Goal: Task Accomplishment & Management: Complete application form

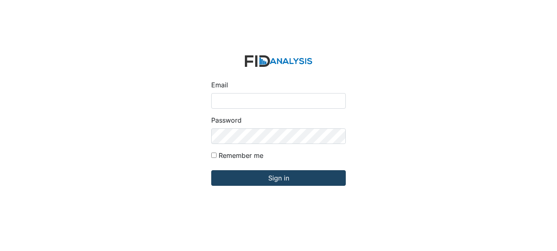
type input "[EMAIL_ADDRESS][DOMAIN_NAME]"
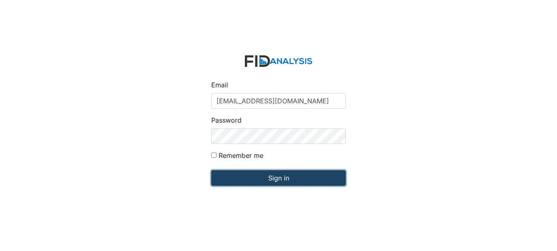
click at [259, 181] on input "Sign in" at bounding box center [278, 178] width 135 height 16
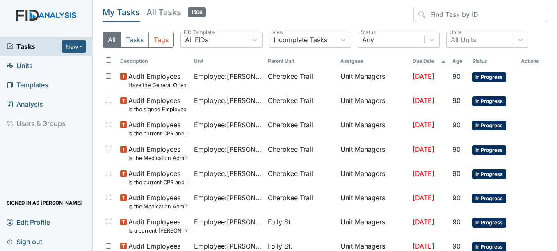
click at [25, 66] on span "Units" at bounding box center [20, 65] width 26 height 13
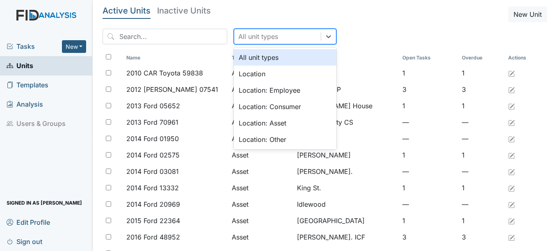
click at [276, 39] on div "All unit types" at bounding box center [277, 36] width 87 height 15
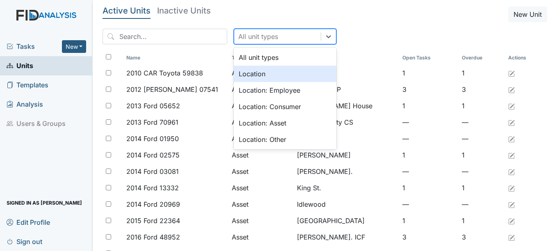
click at [234, 77] on div "Location" at bounding box center [285, 74] width 103 height 16
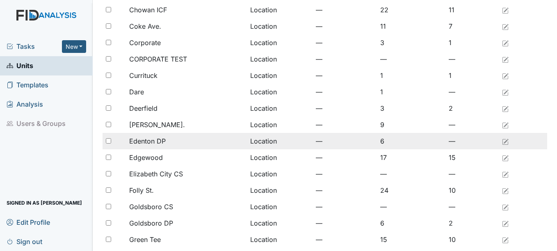
scroll to position [164, 0]
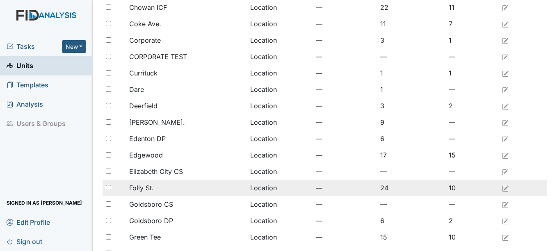
click at [152, 186] on span "Folly St." at bounding box center [141, 188] width 25 height 10
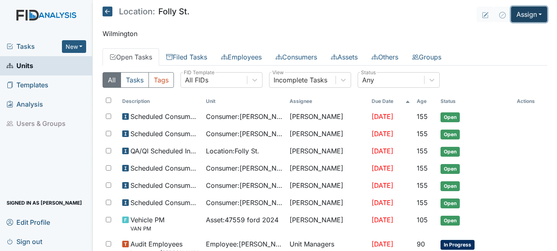
click at [523, 17] on button "Assign" at bounding box center [529, 15] width 36 height 16
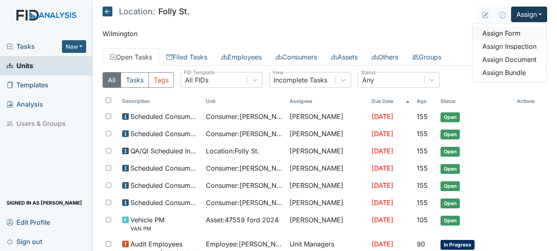
click at [502, 34] on link "Assign Form" at bounding box center [510, 33] width 74 height 13
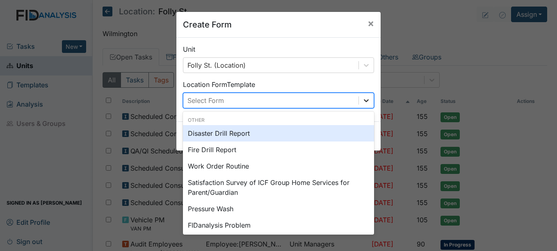
click at [366, 103] on icon at bounding box center [366, 100] width 8 height 8
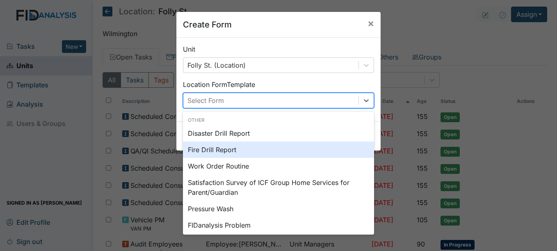
click at [475, 73] on div "Create Form × Unit Folly St. (Location) Location Form Template option Fire Dril…" at bounding box center [278, 125] width 557 height 251
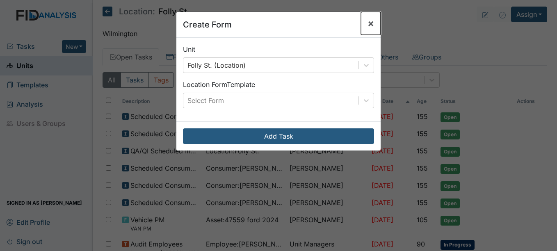
click at [375, 23] on button "×" at bounding box center [371, 23] width 20 height 23
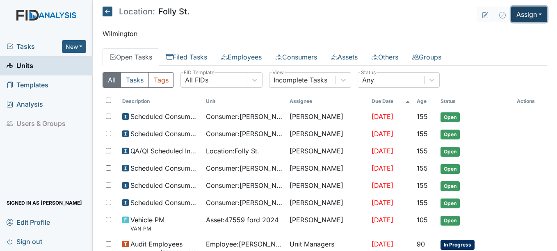
click at [526, 16] on button "Assign" at bounding box center [529, 15] width 36 height 16
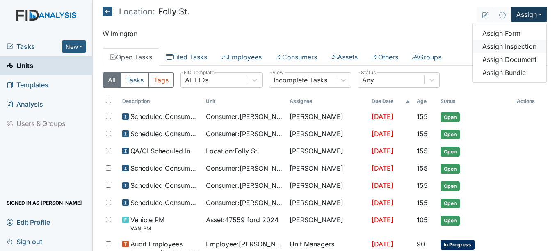
click at [503, 47] on link "Assign Inspection" at bounding box center [510, 46] width 74 height 13
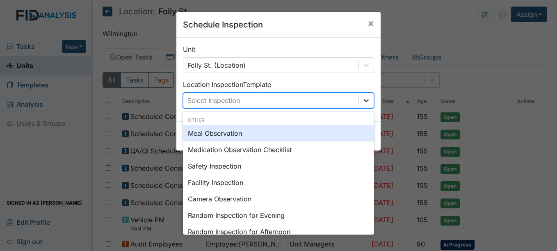
click at [363, 98] on icon at bounding box center [366, 100] width 8 height 8
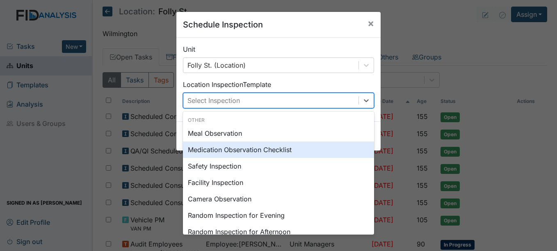
click at [298, 147] on div "Medication Observation Checklist" at bounding box center [278, 150] width 191 height 16
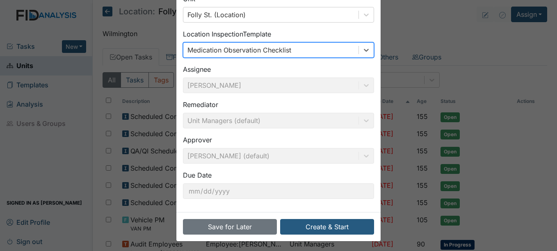
scroll to position [53, 0]
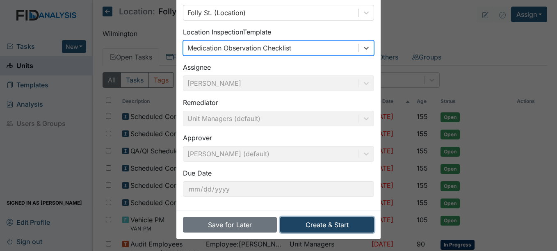
click at [325, 227] on button "Create & Start" at bounding box center [327, 225] width 94 height 16
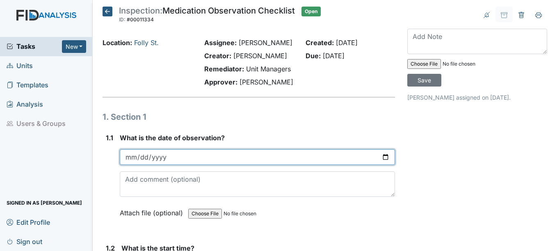
click at [379, 165] on input "date" at bounding box center [257, 157] width 275 height 16
type input "[DATE]"
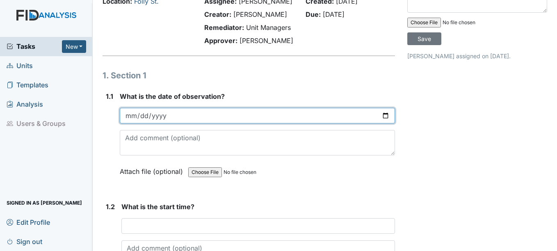
scroll to position [123, 0]
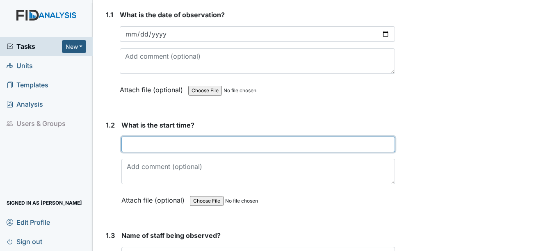
click at [199, 146] on input "text" at bounding box center [257, 145] width 273 height 16
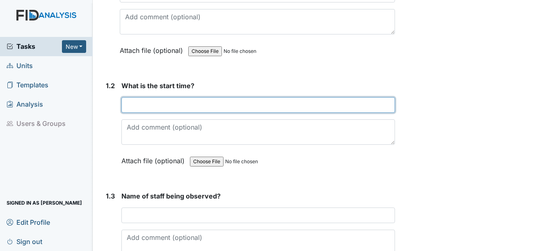
scroll to position [246, 0]
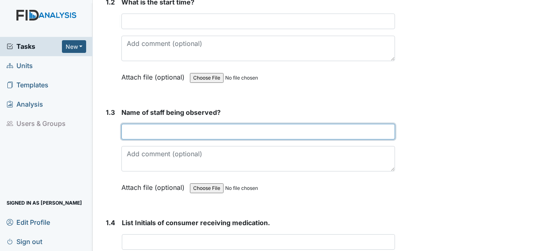
click at [204, 135] on div "Name of staff being observed? This field is required. Attach file (optional) Yo…" at bounding box center [257, 153] width 273 height 91
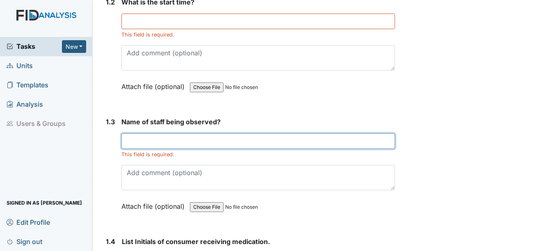
click at [251, 149] on input "text" at bounding box center [257, 141] width 273 height 16
type input "Tiaria Jones"
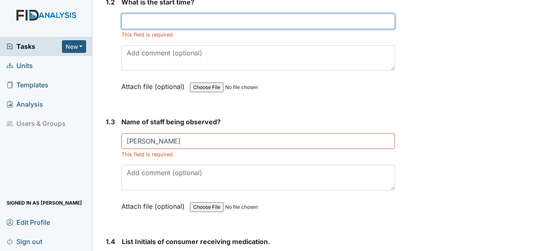
click at [181, 25] on input "text" at bounding box center [257, 22] width 273 height 16
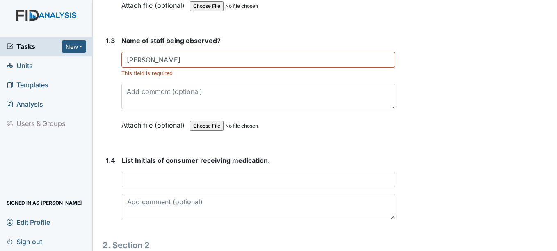
scroll to position [328, 0]
type input "7p"
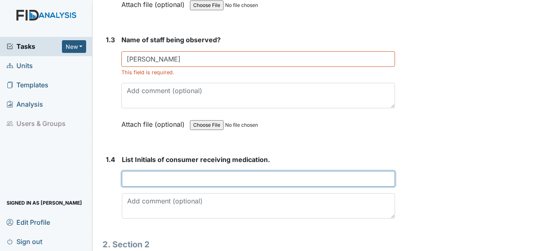
click at [192, 184] on input "text" at bounding box center [258, 179] width 273 height 16
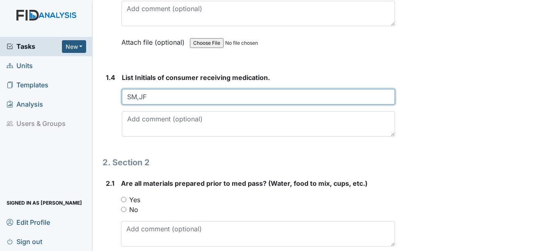
scroll to position [451, 0]
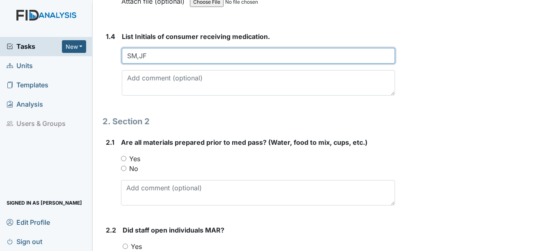
type input "SM,JF"
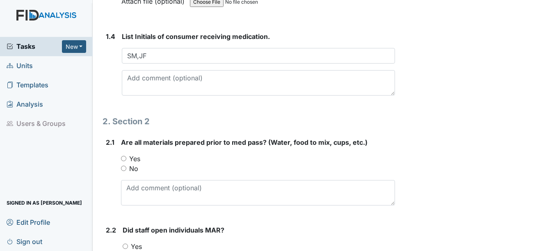
click at [123, 161] on input "Yes" at bounding box center [123, 158] width 5 height 5
radio input "true"
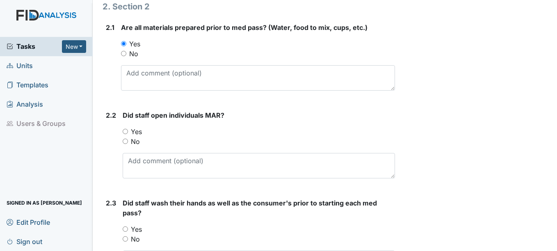
scroll to position [574, 0]
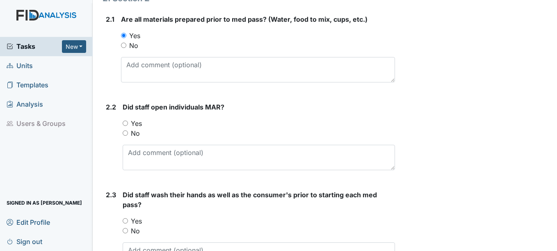
click at [128, 126] on input "Yes" at bounding box center [125, 123] width 5 height 5
radio input "true"
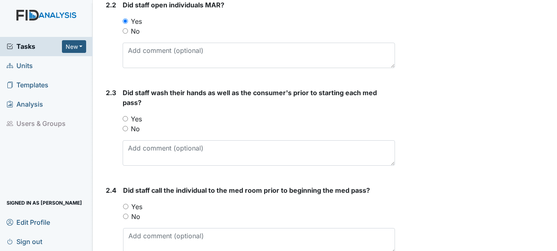
scroll to position [698, 0]
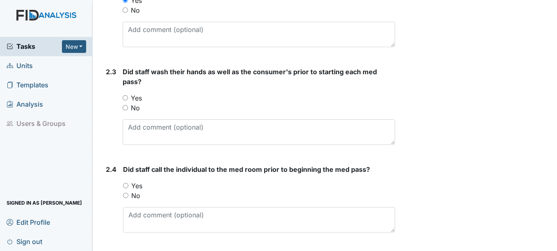
click at [126, 101] on input "Yes" at bounding box center [125, 97] width 5 height 5
radio input "true"
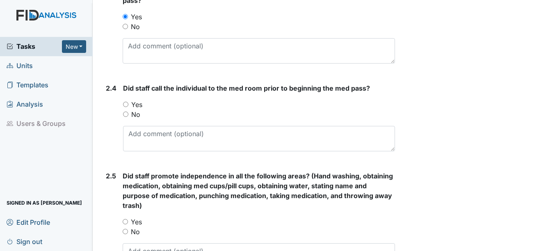
scroll to position [780, 0]
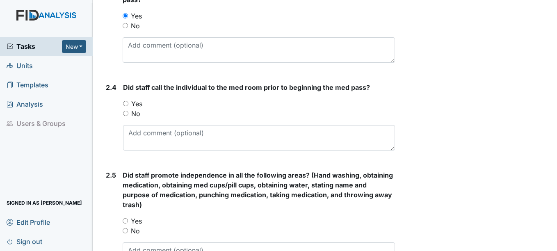
click at [127, 106] on input "Yes" at bounding box center [125, 103] width 5 height 5
radio input "true"
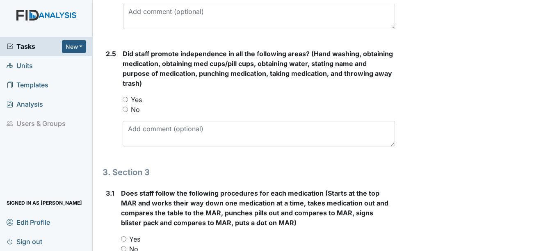
scroll to position [903, 0]
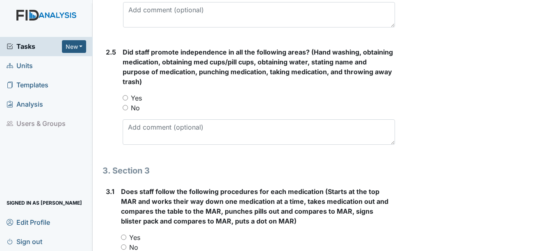
click at [124, 101] on input "Yes" at bounding box center [125, 97] width 5 height 5
radio input "true"
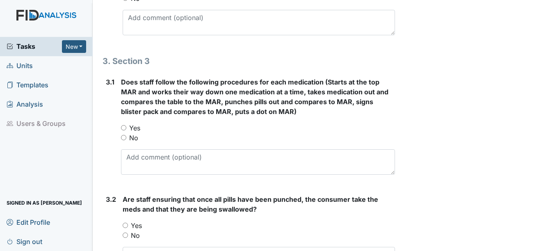
scroll to position [1026, 0]
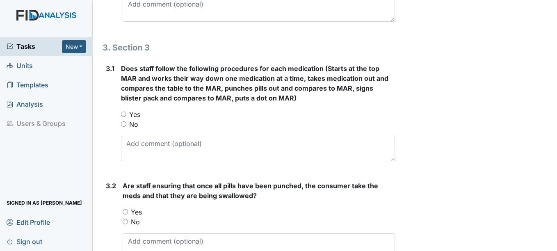
click at [124, 117] on input "Yes" at bounding box center [123, 114] width 5 height 5
radio input "true"
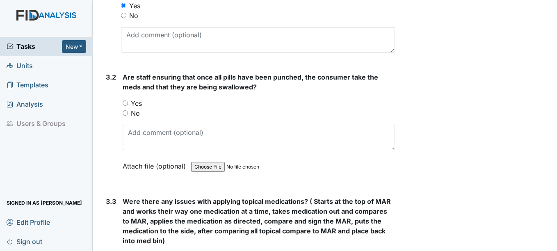
scroll to position [1149, 0]
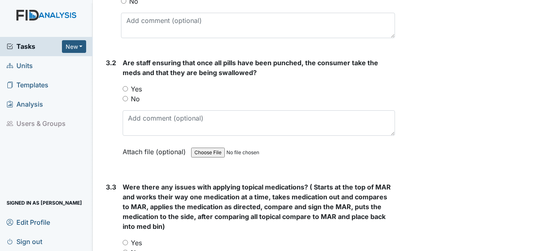
click at [125, 92] on input "Yes" at bounding box center [125, 88] width 5 height 5
radio input "true"
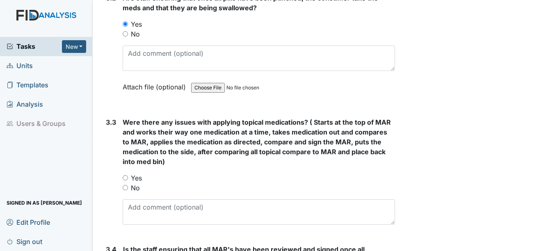
scroll to position [1231, 0]
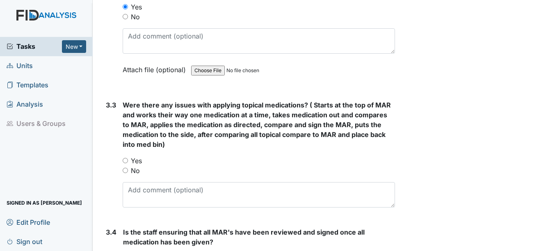
click at [126, 173] on input "No" at bounding box center [125, 170] width 5 height 5
radio input "true"
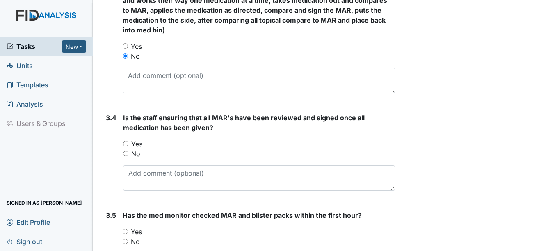
scroll to position [1354, 0]
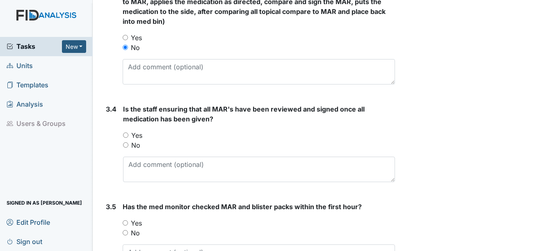
click at [128, 138] on input "Yes" at bounding box center [125, 135] width 5 height 5
radio input "true"
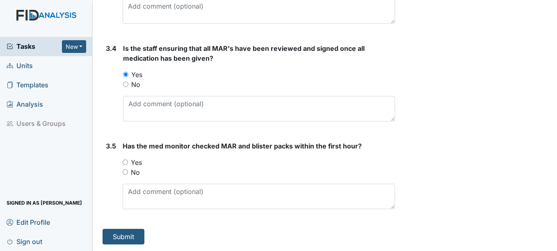
scroll to position [1425, 0]
click at [127, 163] on input "Yes" at bounding box center [125, 162] width 5 height 5
radio input "true"
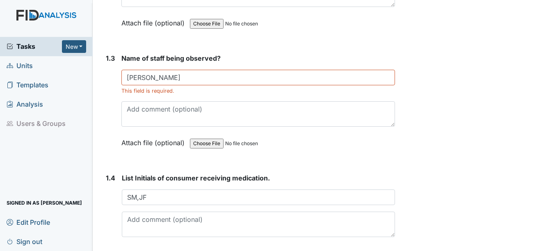
scroll to position [328, 0]
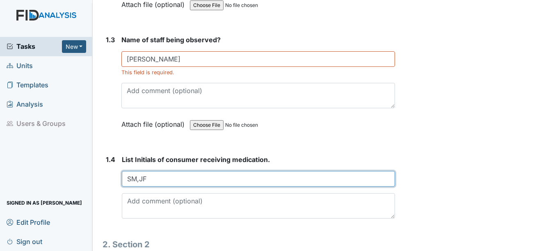
click at [165, 187] on input "SM,JF" at bounding box center [258, 179] width 273 height 16
click at [173, 187] on input "SM,JF,RR,DB," at bounding box center [258, 179] width 273 height 16
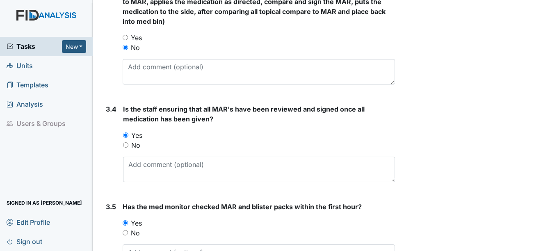
scroll to position [1425, 0]
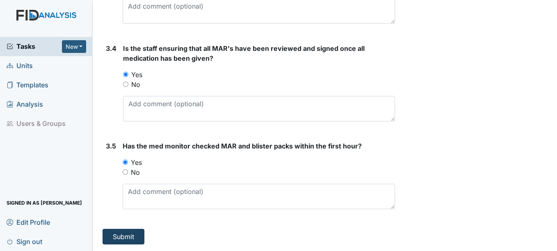
type input "SM,JF,RR,DB,BC,NS"
click at [118, 237] on button "Submit" at bounding box center [124, 237] width 42 height 16
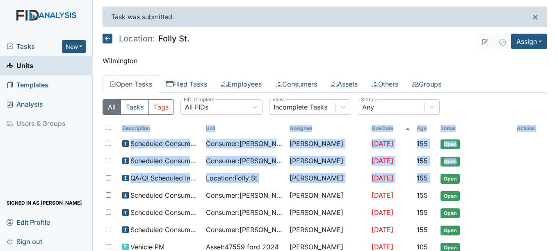
drag, startPoint x: 497, startPoint y: 163, endPoint x: 558, endPoint y: 142, distance: 65.3
click at [557, 142] on html "Tasks New Form Inspection Document Bundle Units Templates Analysis Users & Grou…" at bounding box center [278, 125] width 557 height 251
